Goal: Transaction & Acquisition: Purchase product/service

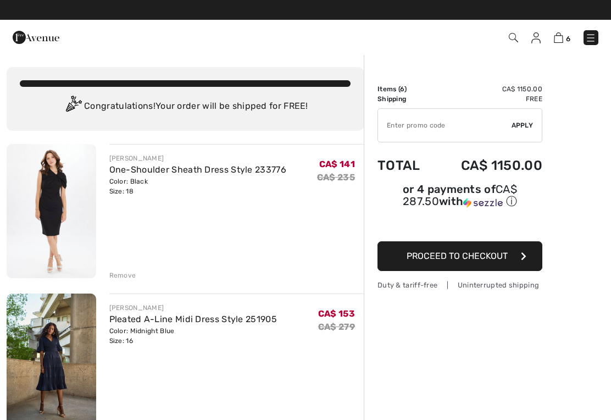
click at [119, 277] on div "Remove" at bounding box center [122, 275] width 27 height 10
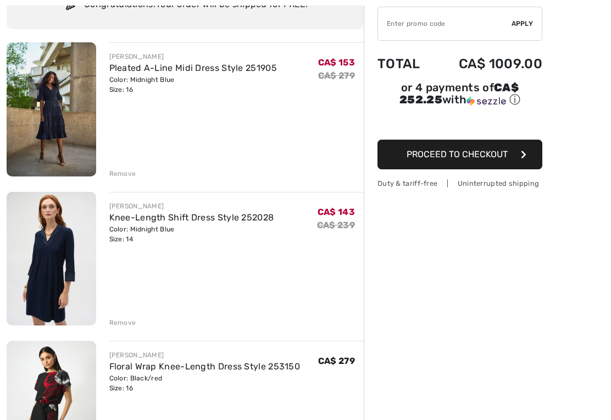
scroll to position [103, 0]
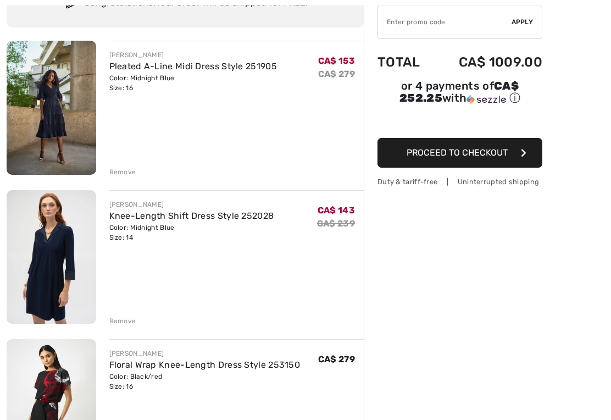
click at [120, 323] on div "Remove" at bounding box center [122, 321] width 27 height 10
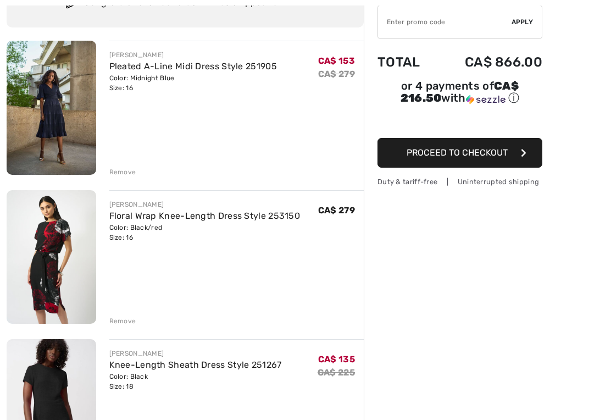
click at [120, 321] on div "Remove" at bounding box center [122, 321] width 27 height 10
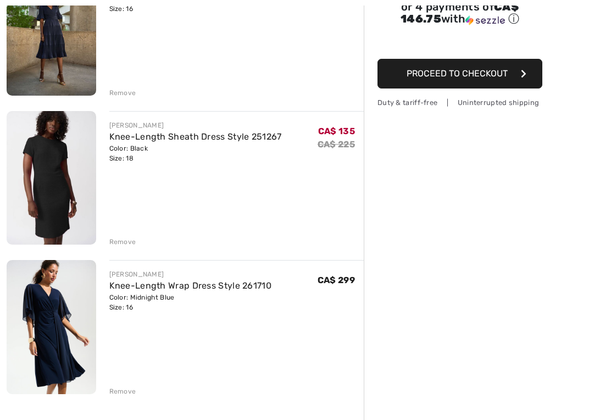
scroll to position [183, 0]
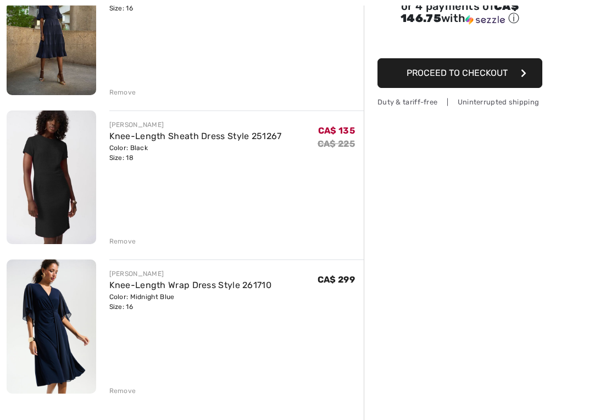
click at [57, 312] on img at bounding box center [52, 326] width 90 height 134
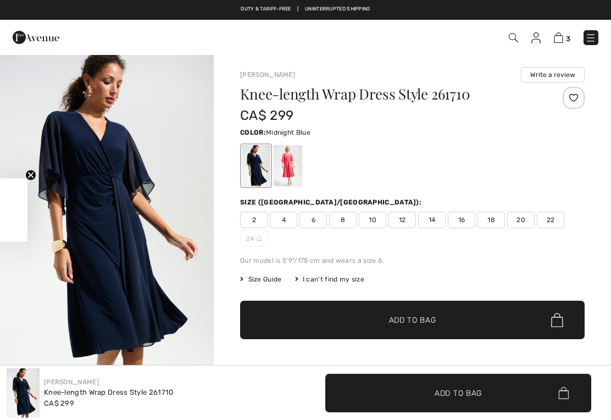
checkbox input "true"
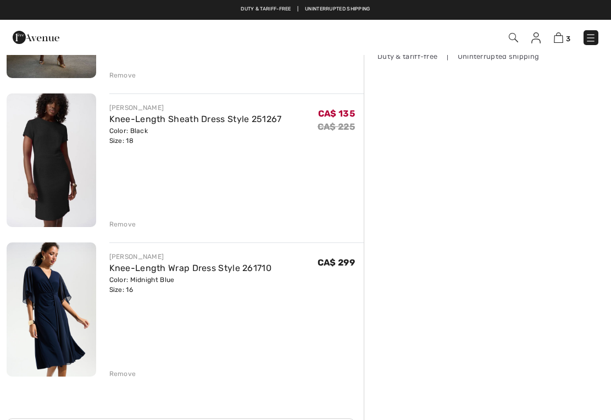
scroll to position [200, 0]
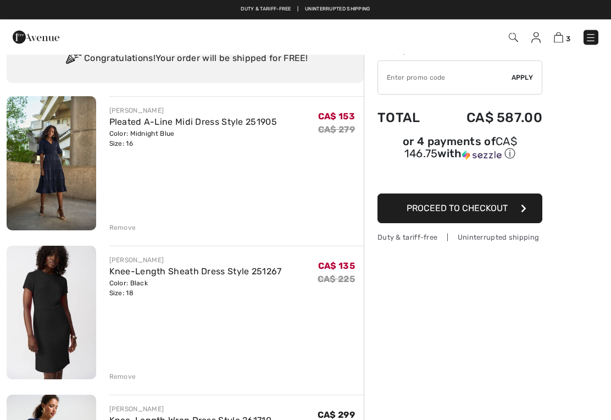
click at [55, 166] on img at bounding box center [52, 164] width 90 height 134
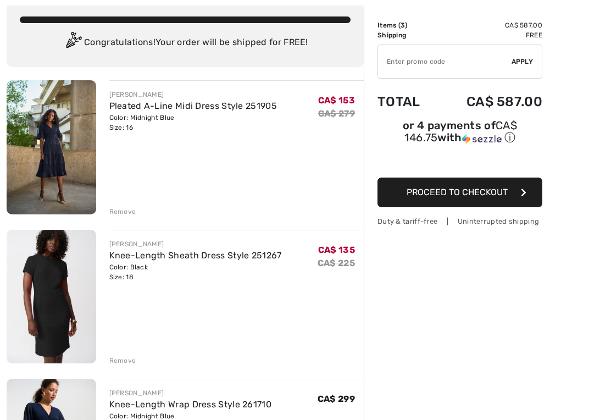
scroll to position [65, 0]
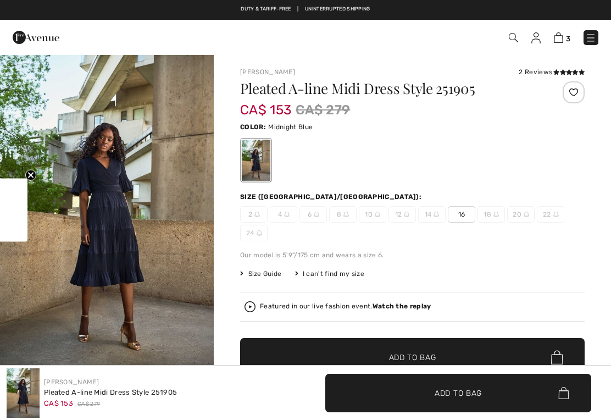
checkbox input "true"
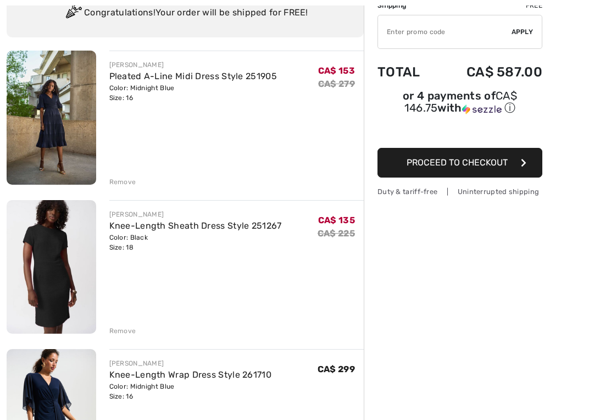
scroll to position [100, 0]
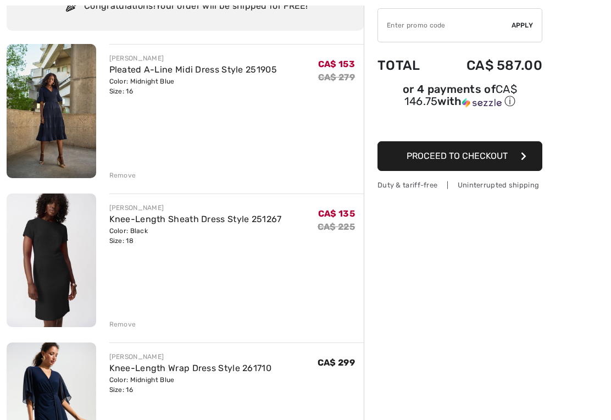
click at [52, 257] on img at bounding box center [52, 260] width 90 height 134
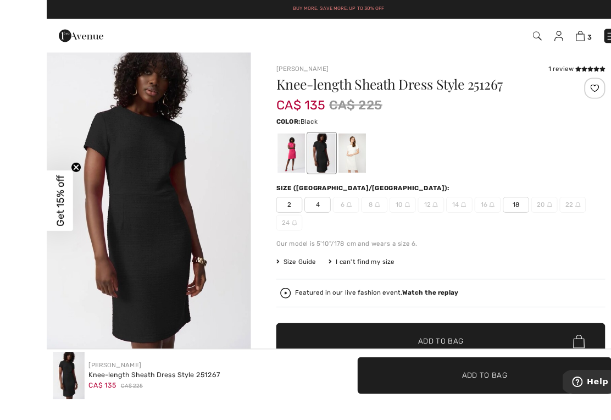
scroll to position [2, 0]
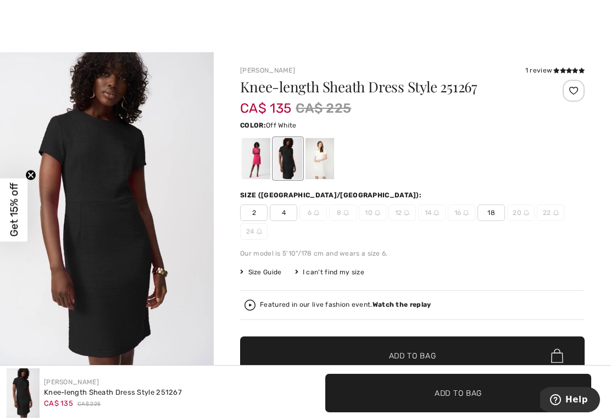
click at [324, 160] on div at bounding box center [319, 158] width 29 height 41
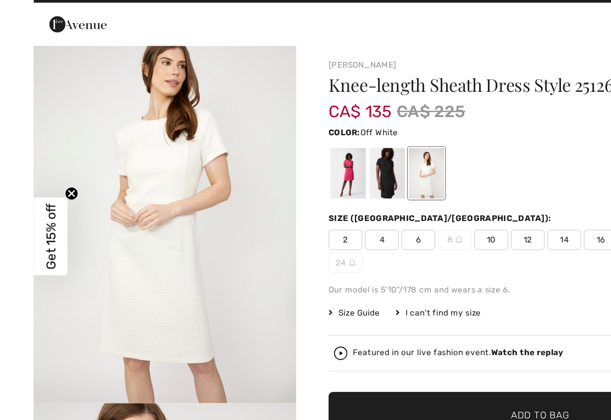
scroll to position [0, 0]
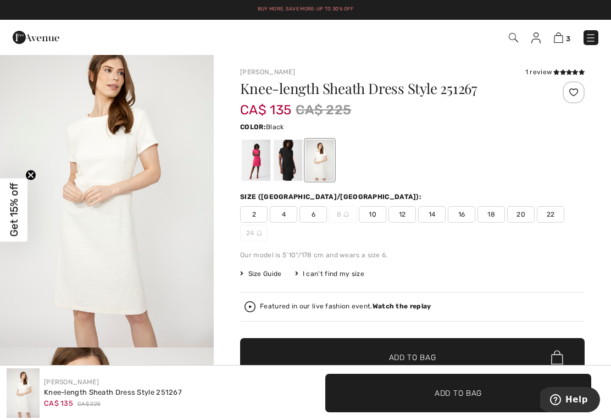
click at [287, 158] on div at bounding box center [288, 160] width 29 height 41
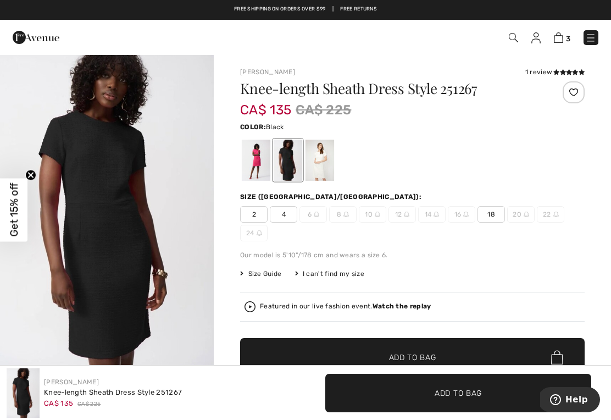
click at [563, 34] on img at bounding box center [558, 37] width 9 height 10
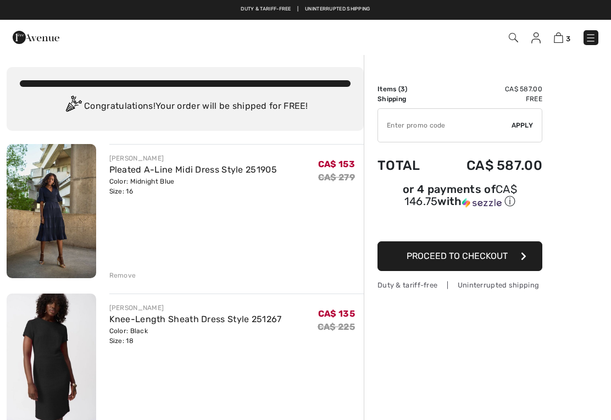
click at [164, 174] on link "Pleated A-Line Midi Dress Style 251905" at bounding box center [193, 169] width 168 height 10
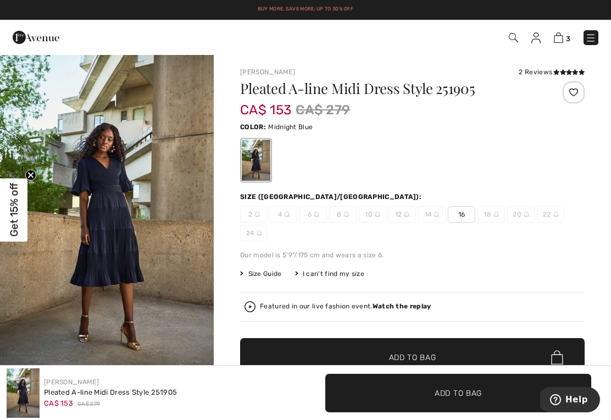
click at [560, 38] on img at bounding box center [558, 37] width 9 height 10
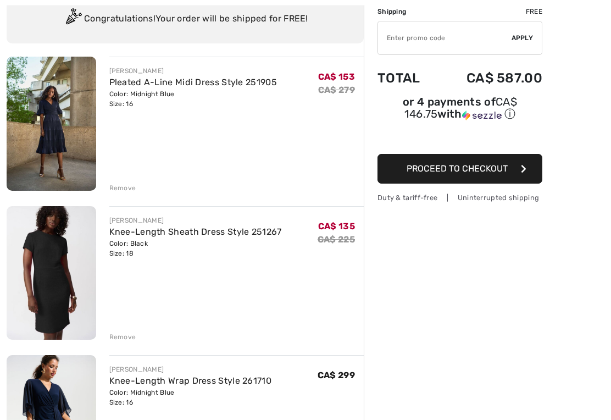
scroll to position [88, 0]
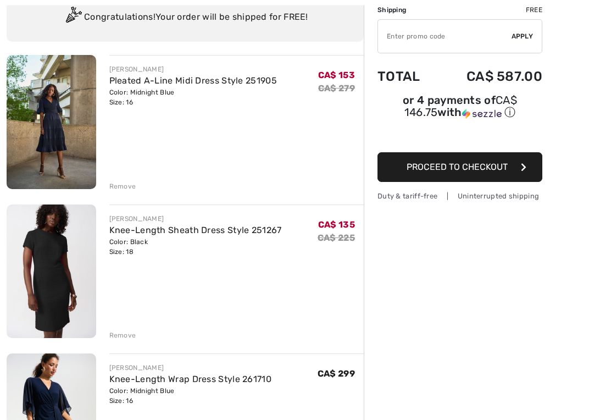
click at [123, 337] on div "Remove" at bounding box center [122, 336] width 27 height 10
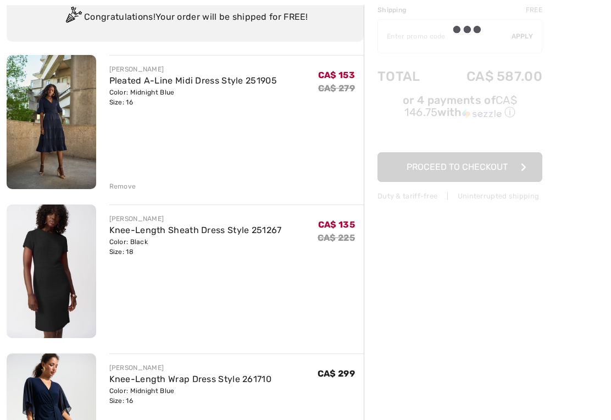
scroll to position [89, 0]
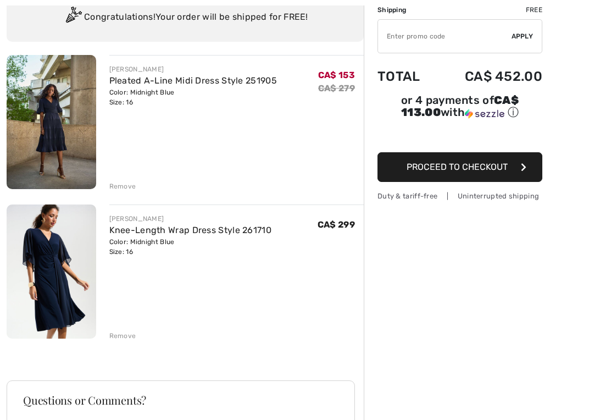
click at [123, 336] on div "Remove" at bounding box center [122, 336] width 27 height 10
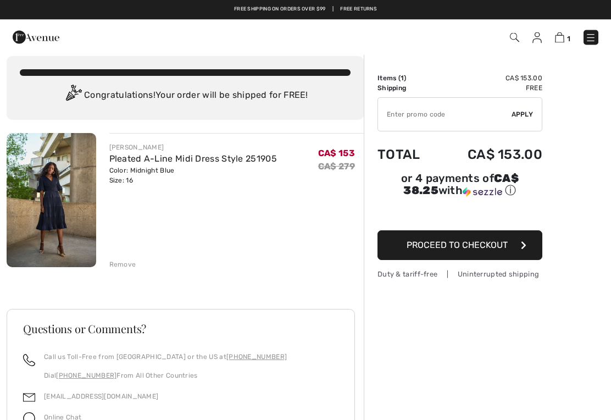
scroll to position [0, 0]
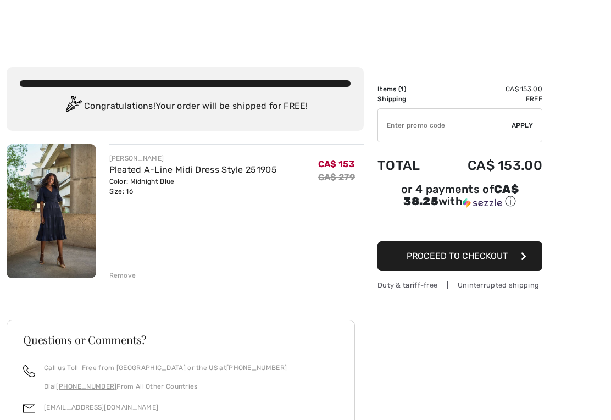
click at [401, 124] on input "TEXT" at bounding box center [445, 125] width 134 height 33
type input "GC005053266"
click at [520, 123] on span "Apply" at bounding box center [523, 125] width 22 height 10
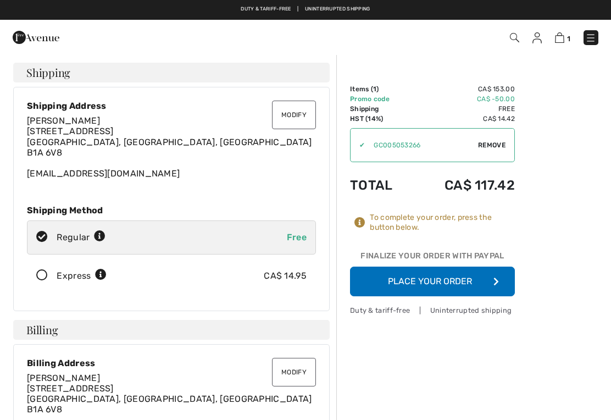
click at [427, 278] on button "Place Your Order" at bounding box center [432, 281] width 165 height 30
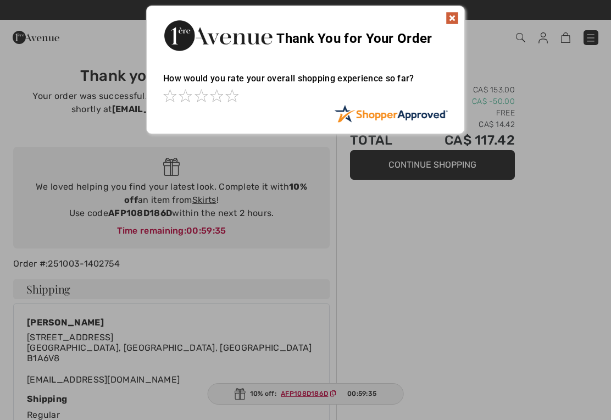
click at [453, 19] on img at bounding box center [452, 18] width 13 height 13
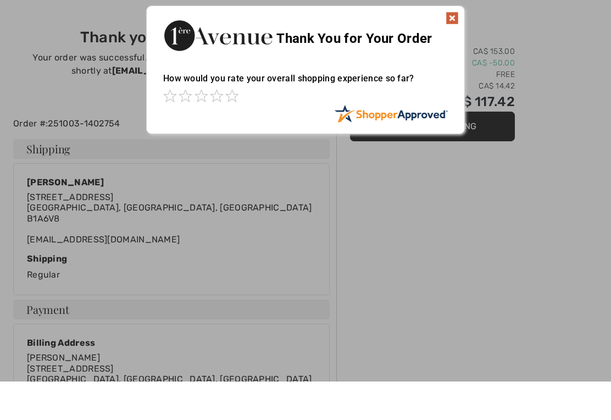
scroll to position [38, 0]
